Goal: Task Accomplishment & Management: Use online tool/utility

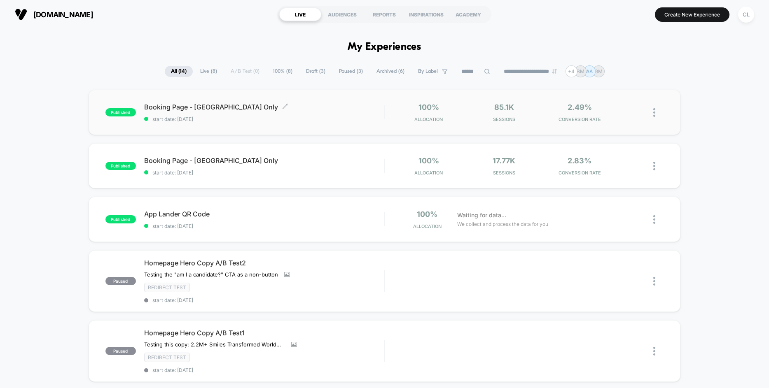
click at [280, 120] on span "start date: [DATE]" at bounding box center [264, 119] width 240 height 6
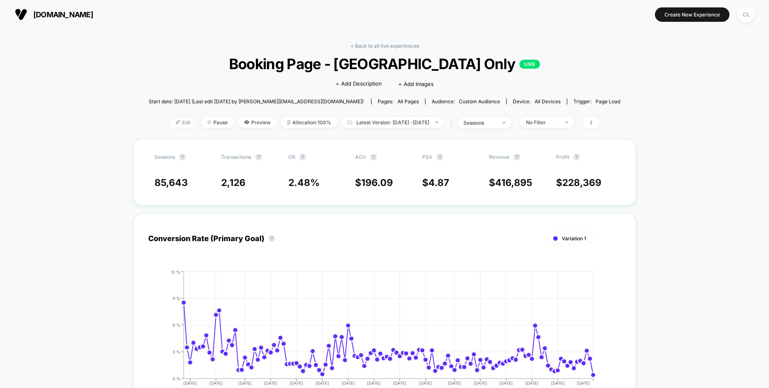
click at [173, 124] on span "Edit" at bounding box center [183, 122] width 27 height 11
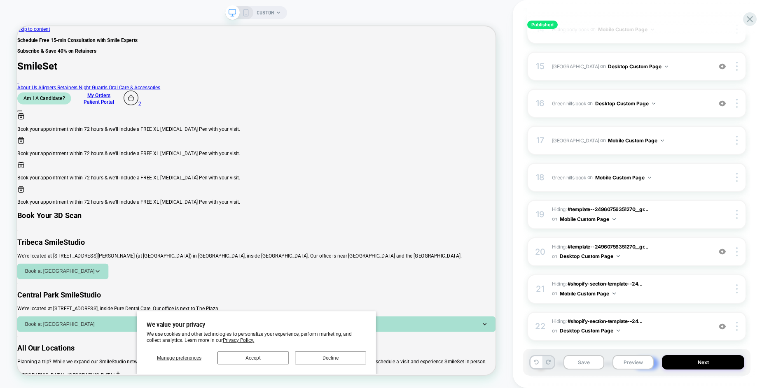
scroll to position [609, 0]
click at [737, 177] on div at bounding box center [738, 178] width 16 height 9
click at [649, 177] on img at bounding box center [649, 178] width 3 height 2
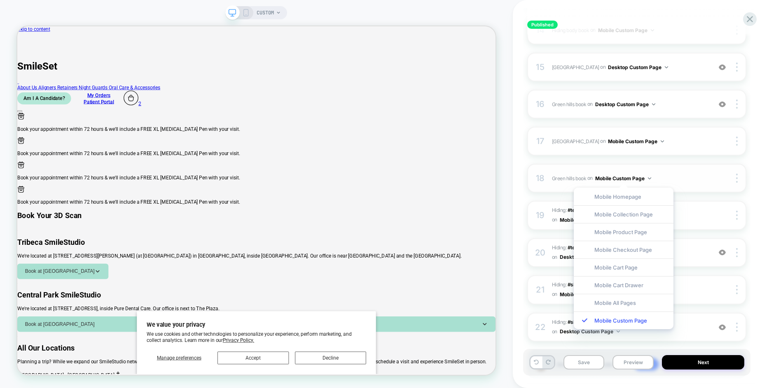
click at [674, 177] on span "Green hills book Hiding #shopify-section-template--24960756351270__custom_liqui…" at bounding box center [629, 178] width 155 height 10
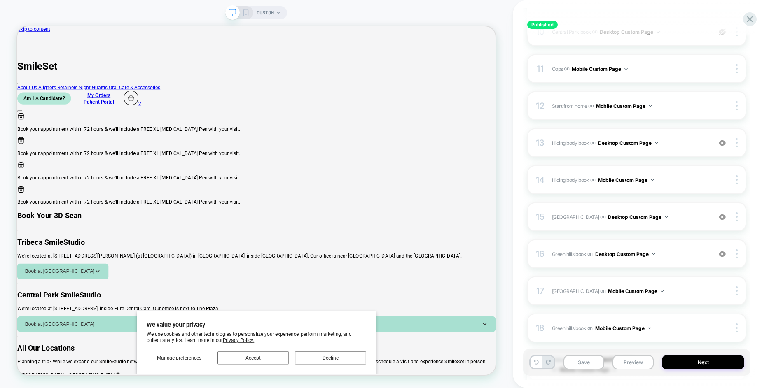
scroll to position [459, 0]
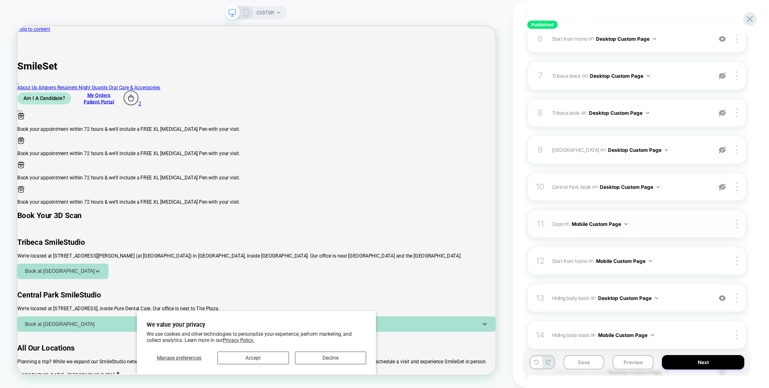
click at [627, 220] on button "Mobile Custom Page" at bounding box center [600, 224] width 56 height 10
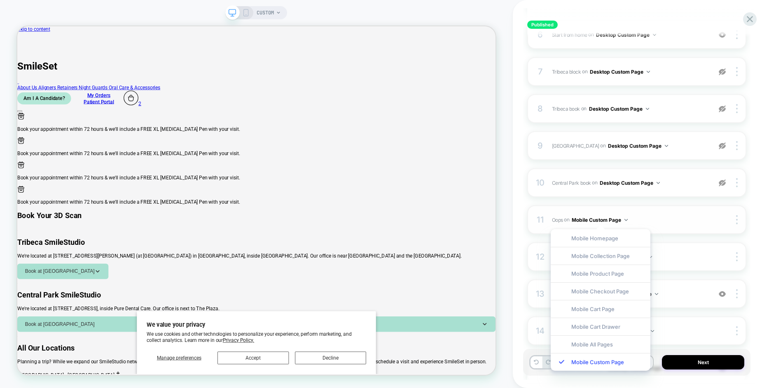
scroll to position [307, 0]
click at [564, 220] on span "Oops Hiding #shopify-section-template--24960756351270__images_with_text_VGLD4z …" at bounding box center [629, 221] width 155 height 10
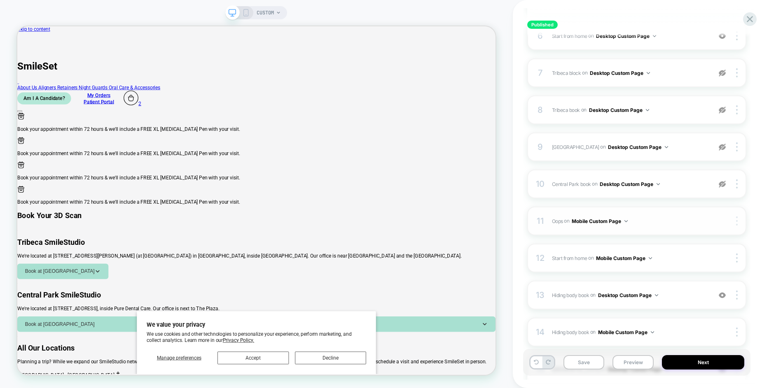
click at [734, 221] on div at bounding box center [738, 221] width 16 height 9
click at [549, 219] on div "11 Oops Hiding #shopify-section-template--24960756351270__images_with_text_VGLD…" at bounding box center [636, 221] width 219 height 29
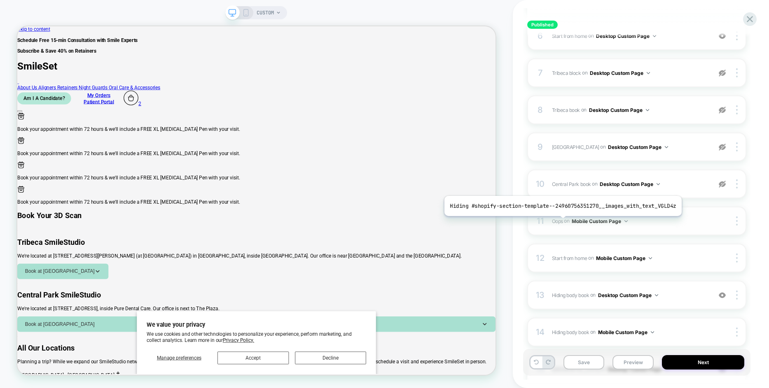
click at [560, 222] on span "Oops" at bounding box center [557, 221] width 11 height 6
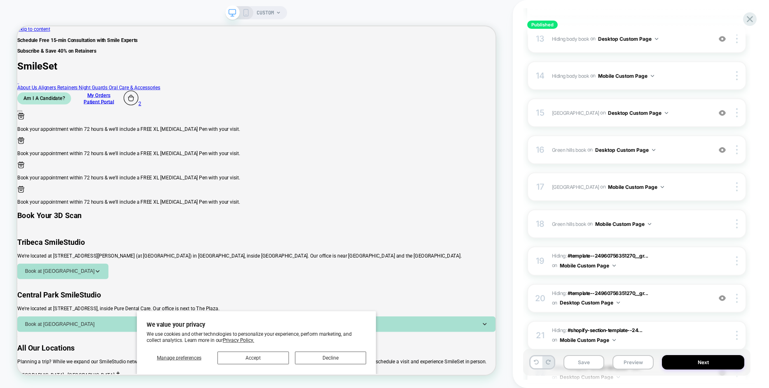
scroll to position [655, 0]
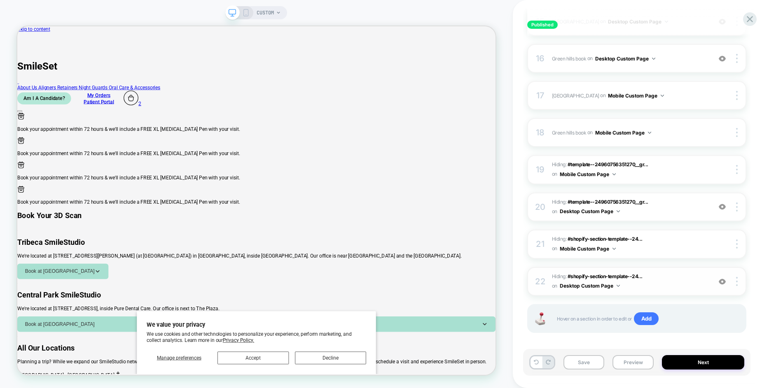
click at [722, 283] on img at bounding box center [722, 281] width 7 height 7
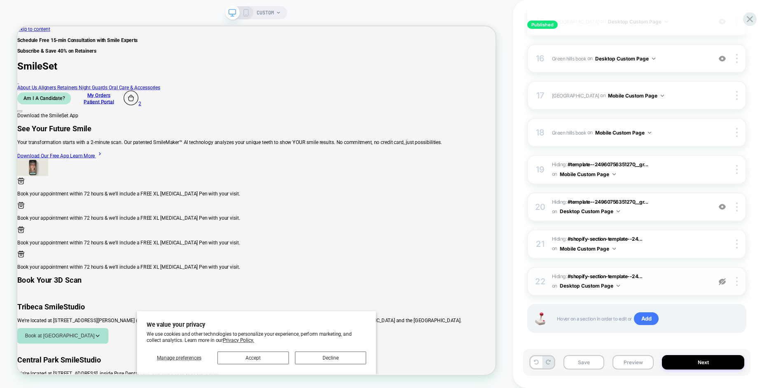
click at [722, 283] on img at bounding box center [722, 281] width 7 height 7
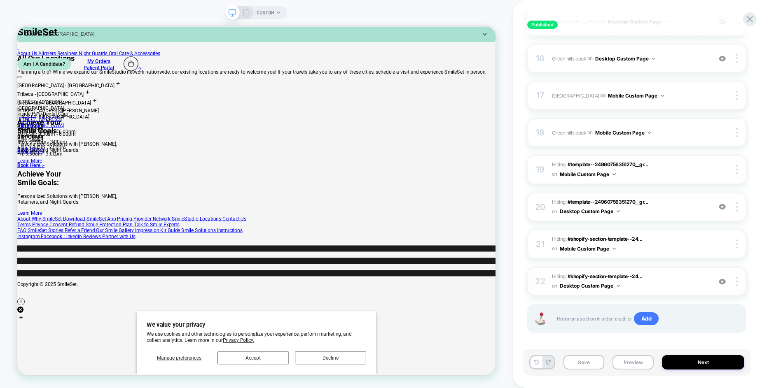
scroll to position [0, 0]
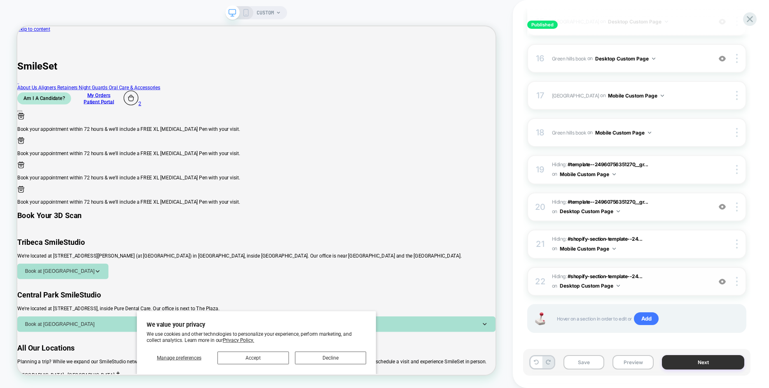
click at [703, 362] on button "Next" at bounding box center [703, 362] width 82 height 14
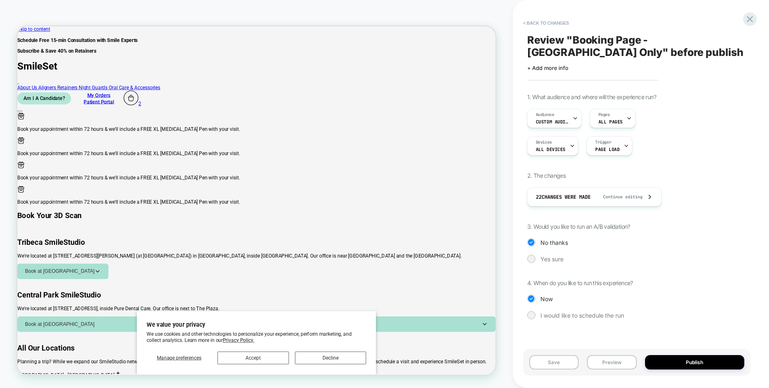
click at [703, 362] on button "Publish" at bounding box center [694, 362] width 99 height 14
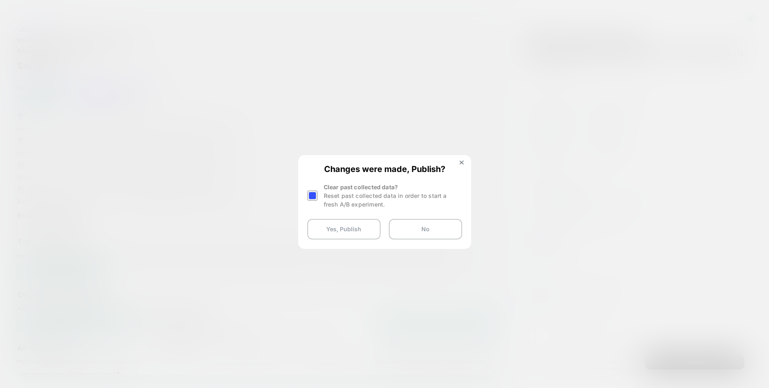
click at [313, 194] on div at bounding box center [312, 196] width 10 height 10
click at [346, 234] on button "Yes, Publish" at bounding box center [343, 229] width 73 height 21
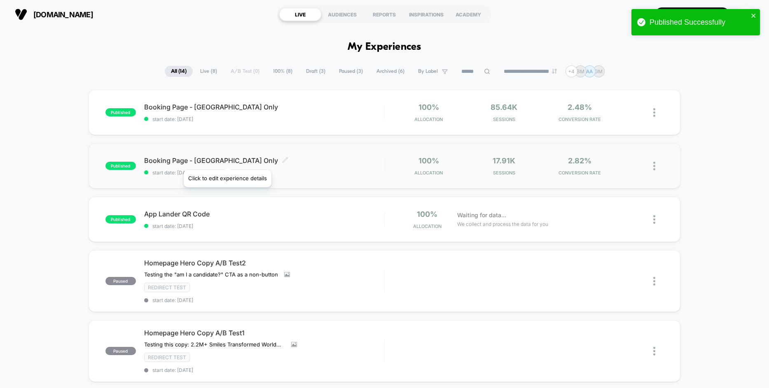
click at [282, 160] on icon at bounding box center [285, 160] width 6 height 6
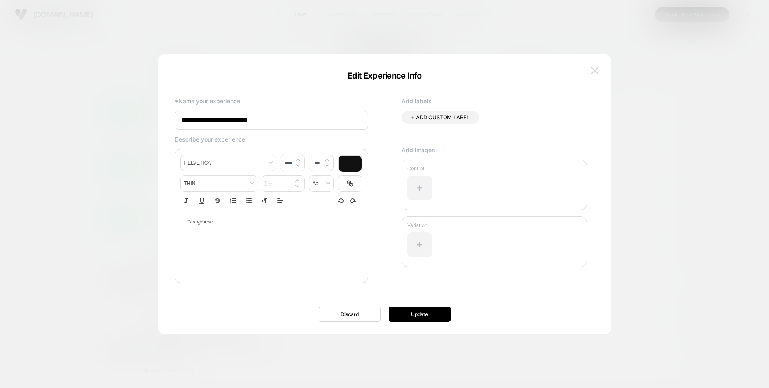
click at [595, 70] on img at bounding box center [594, 70] width 7 height 7
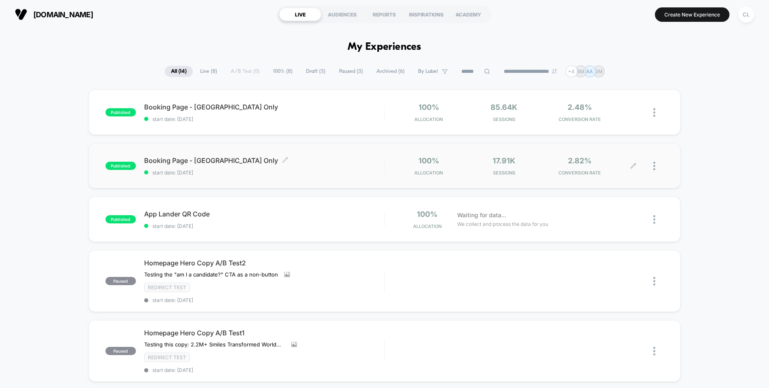
click at [656, 165] on div at bounding box center [658, 165] width 10 height 19
